Goal: Information Seeking & Learning: Find specific fact

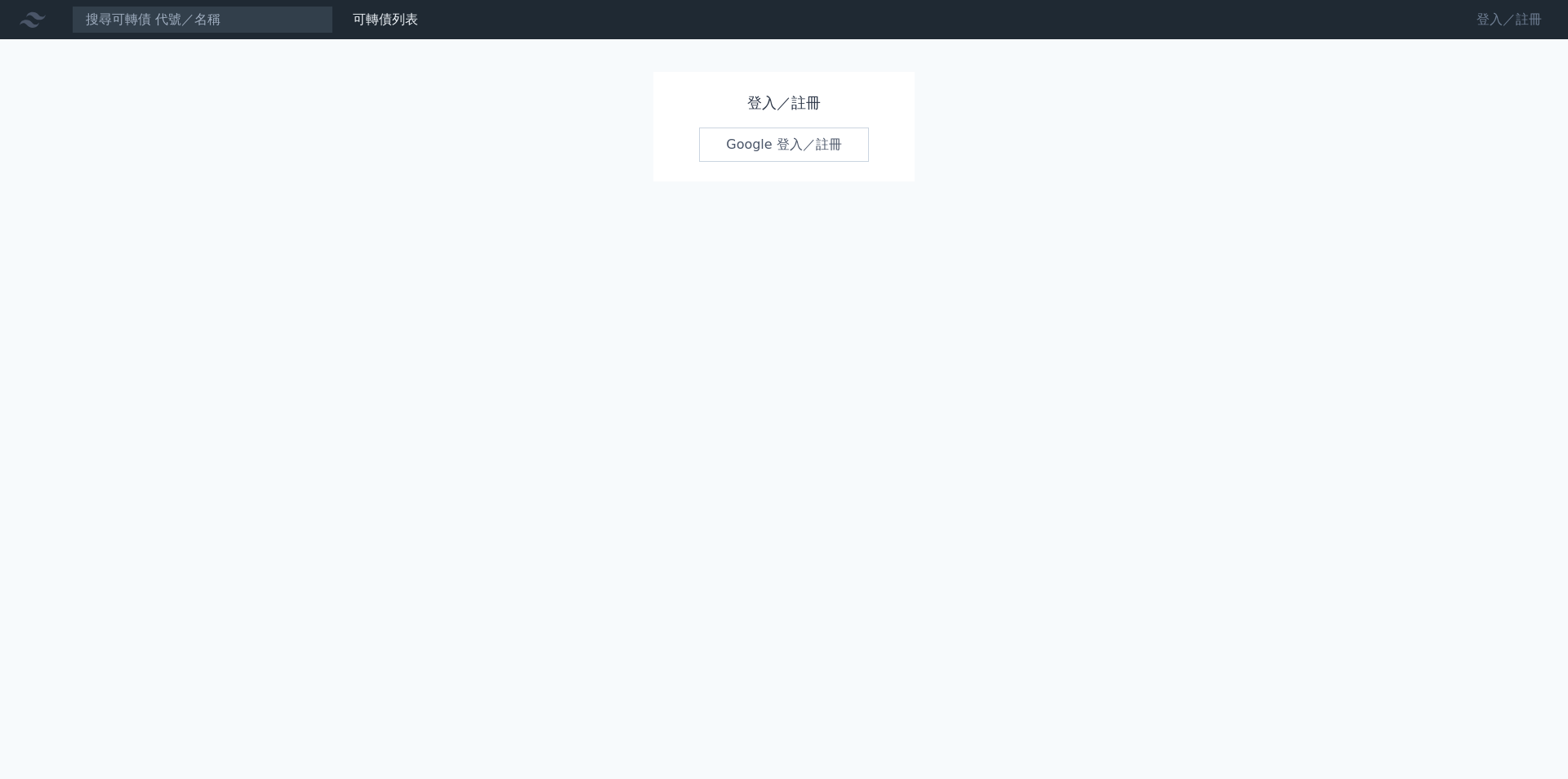
click at [1535, 15] on link "登入／註冊" at bounding box center [1510, 19] width 91 height 26
click at [781, 149] on link "Google 登入／註冊" at bounding box center [784, 145] width 170 height 34
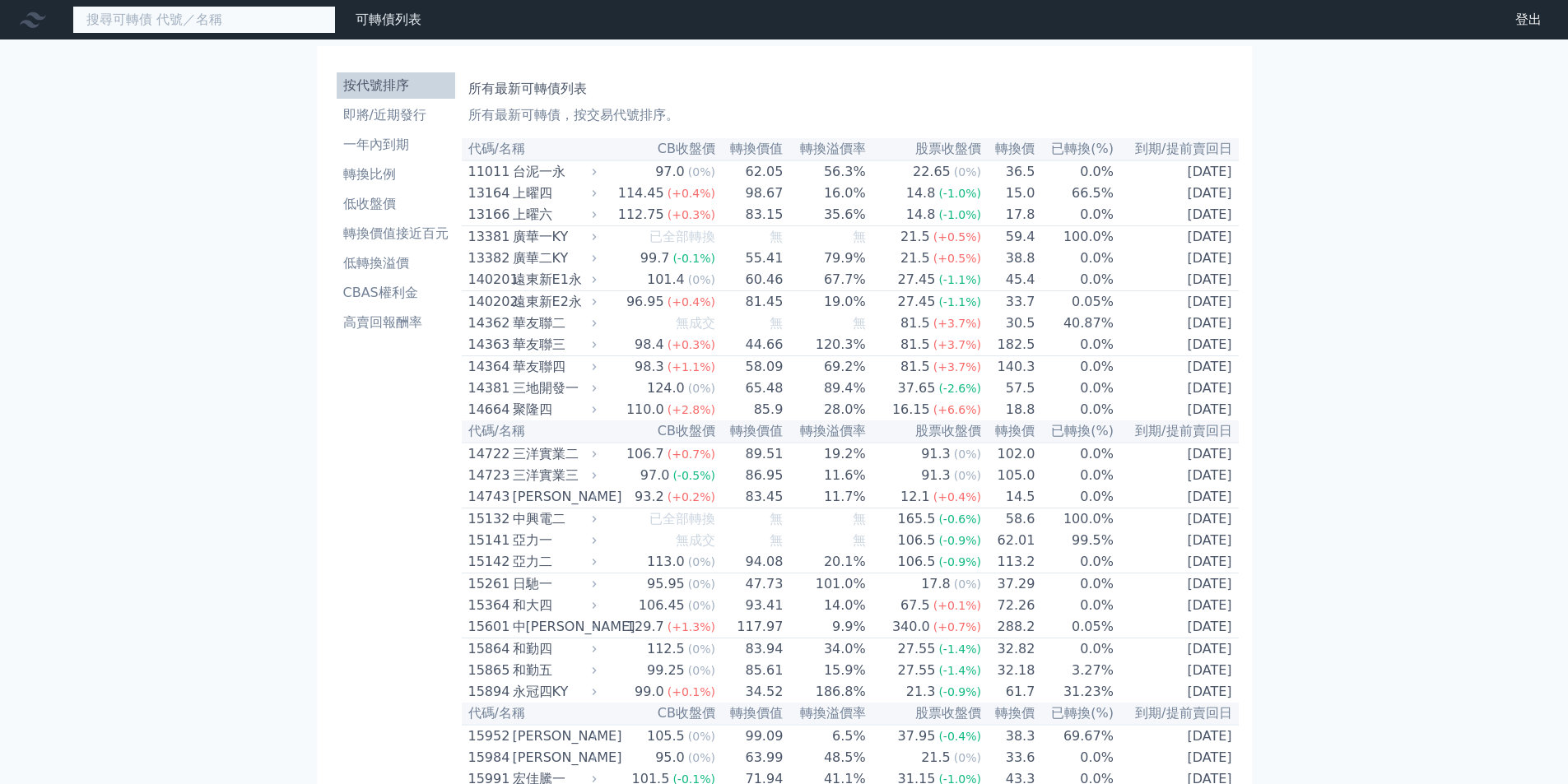
click at [266, 20] on input at bounding box center [204, 19] width 263 height 28
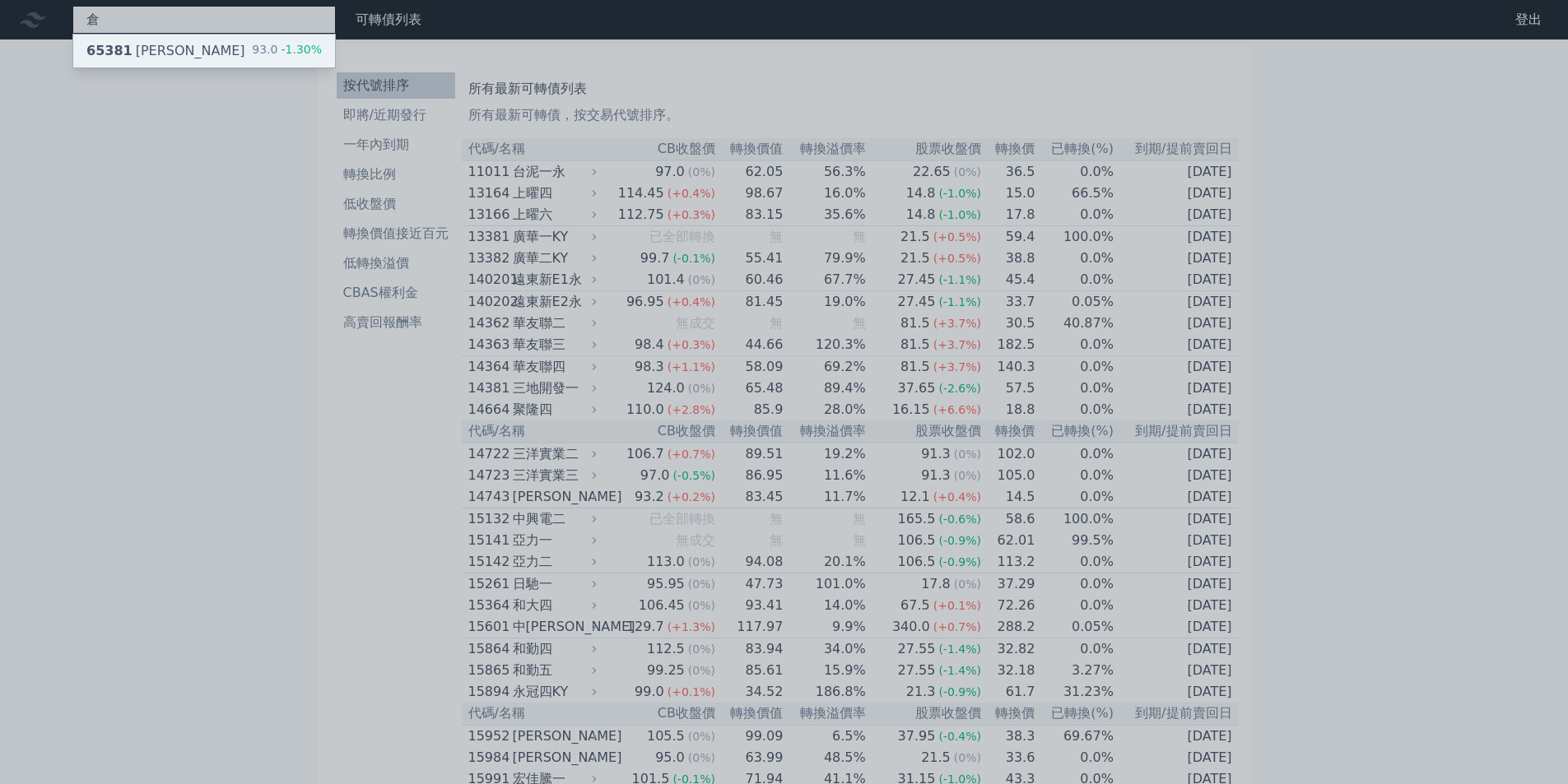
type input "倉"
click at [270, 45] on div "93.0 -1.30%" at bounding box center [286, 51] width 70 height 20
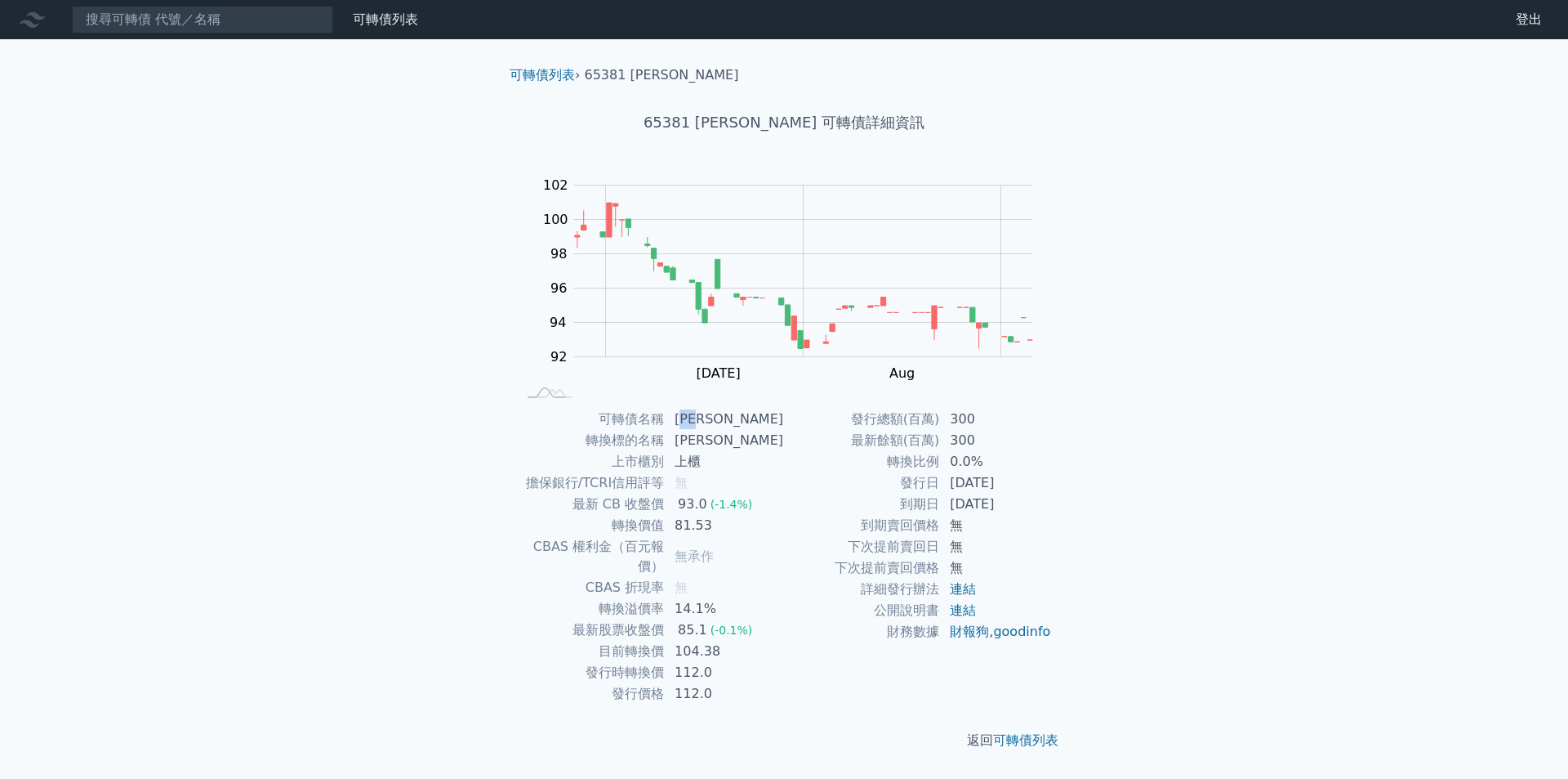
drag, startPoint x: 691, startPoint y: 419, endPoint x: 710, endPoint y: 420, distance: 19.0
click at [714, 423] on td "[PERSON_NAME]" at bounding box center [724, 419] width 119 height 21
click at [687, 419] on td "[PERSON_NAME]" at bounding box center [724, 419] width 119 height 21
drag, startPoint x: 682, startPoint y: 417, endPoint x: 705, endPoint y: 420, distance: 23.2
click at [705, 420] on td "[PERSON_NAME]" at bounding box center [724, 419] width 119 height 21
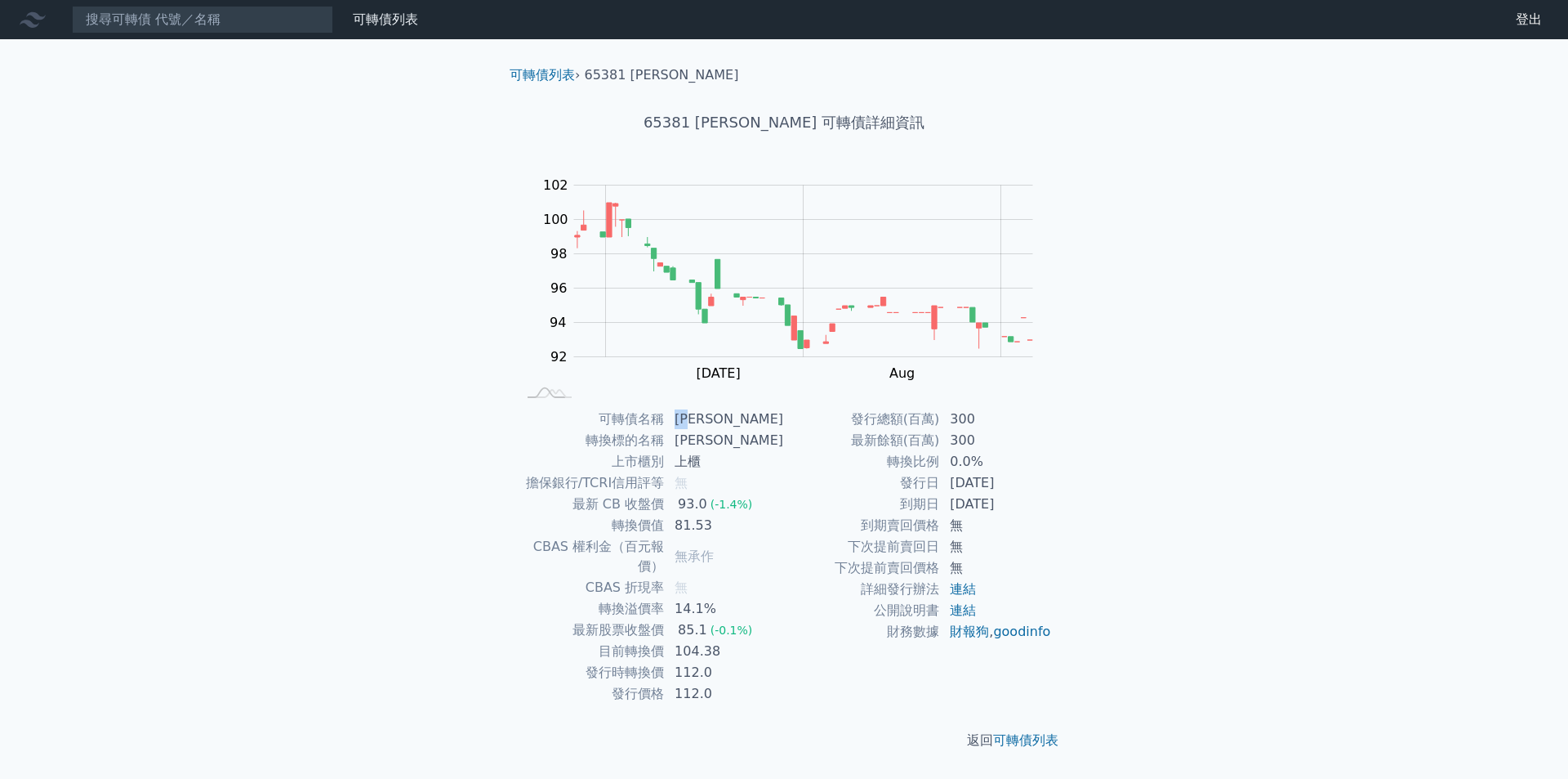
copy td "[PERSON_NAME]"
